Goal: Find specific page/section: Find specific page/section

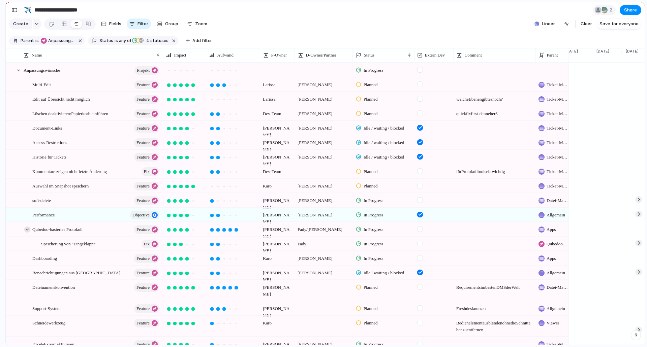
click at [27, 233] on div at bounding box center [27, 230] width 6 height 6
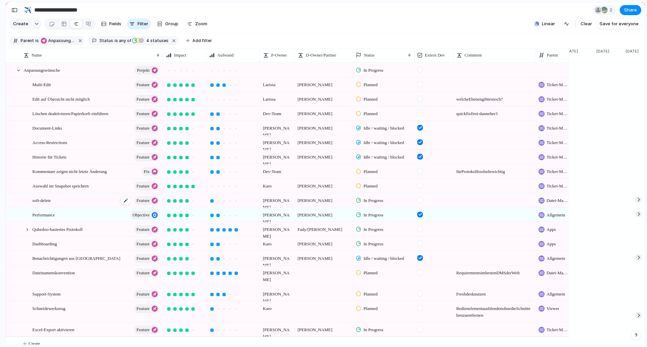
click at [57, 207] on div "soft-delete Feature" at bounding box center [96, 201] width 128 height 14
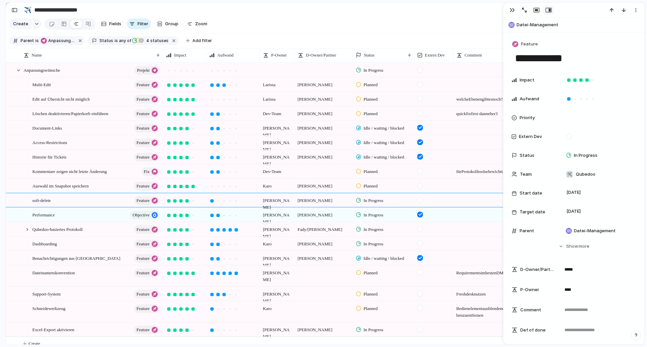
click at [440, 21] on section "Create Fields Filter Group Zoom Linear Clear Save for everyone" at bounding box center [325, 25] width 639 height 16
click at [511, 10] on div "button" at bounding box center [511, 9] width 5 height 5
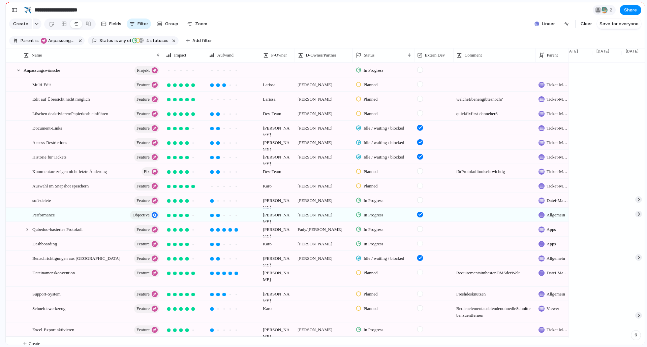
click at [432, 39] on section "Parent is Anpassungswünsche Status is any of In Progress Planned Planned Idle /…" at bounding box center [325, 40] width 639 height 15
click at [23, 232] on div at bounding box center [15, 230] width 18 height 14
click at [25, 233] on div at bounding box center [27, 230] width 6 height 6
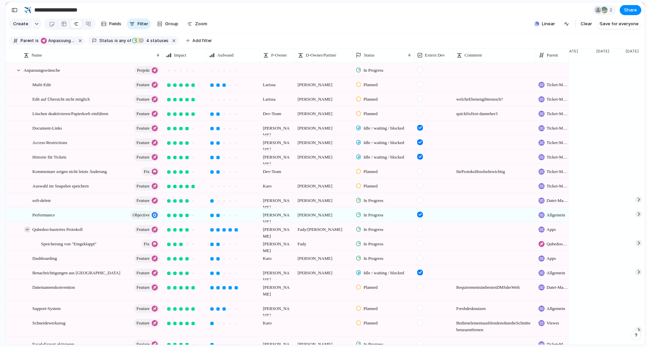
click at [25, 233] on div at bounding box center [27, 230] width 6 height 6
